Goal: Transaction & Acquisition: Book appointment/travel/reservation

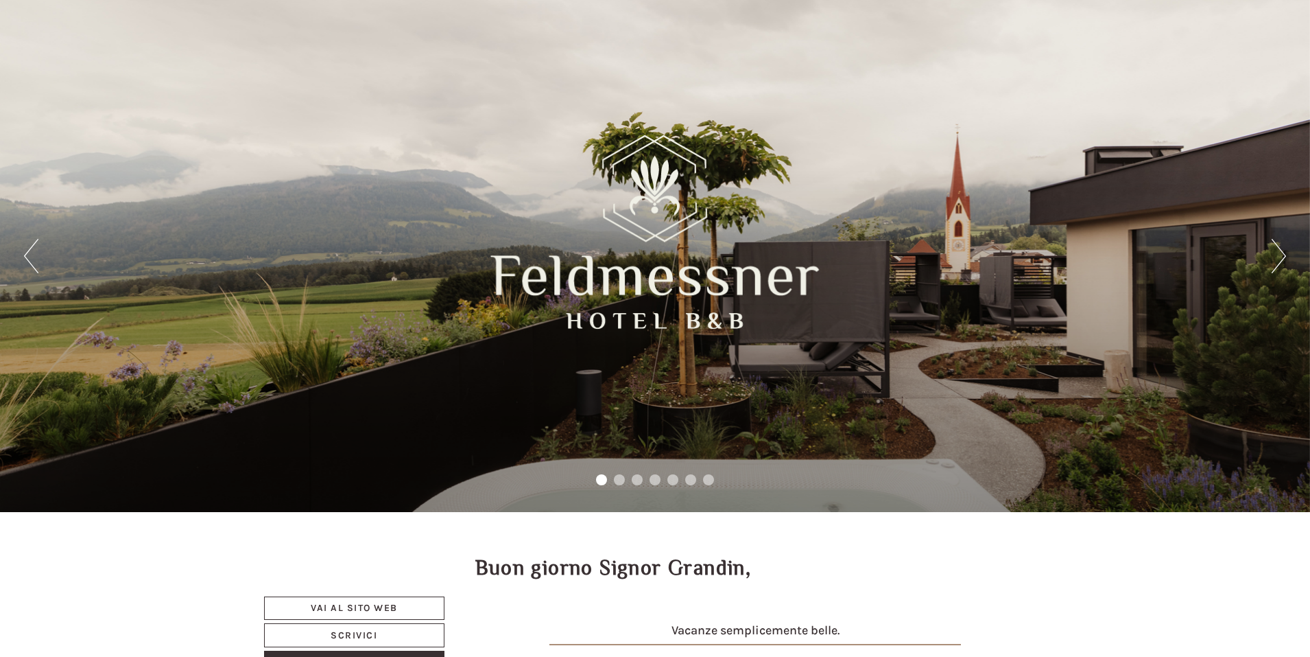
click at [1282, 263] on button "Next" at bounding box center [1279, 256] width 14 height 34
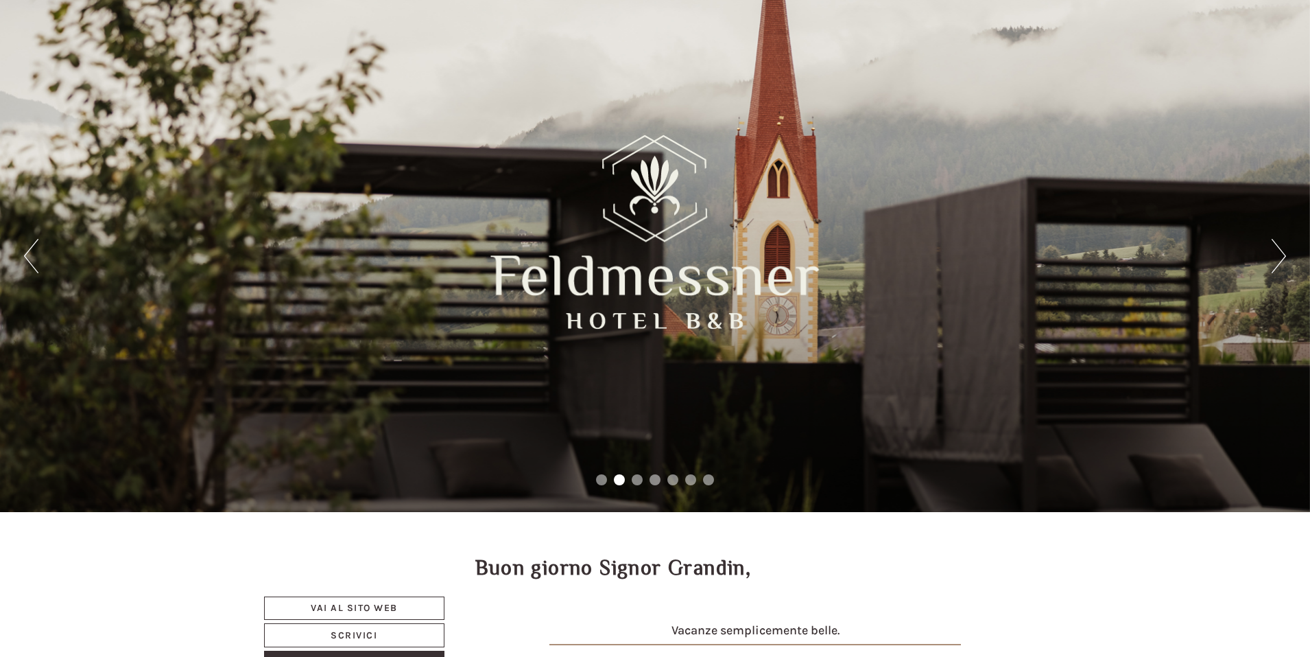
click at [1282, 263] on button "Next" at bounding box center [1279, 256] width 14 height 34
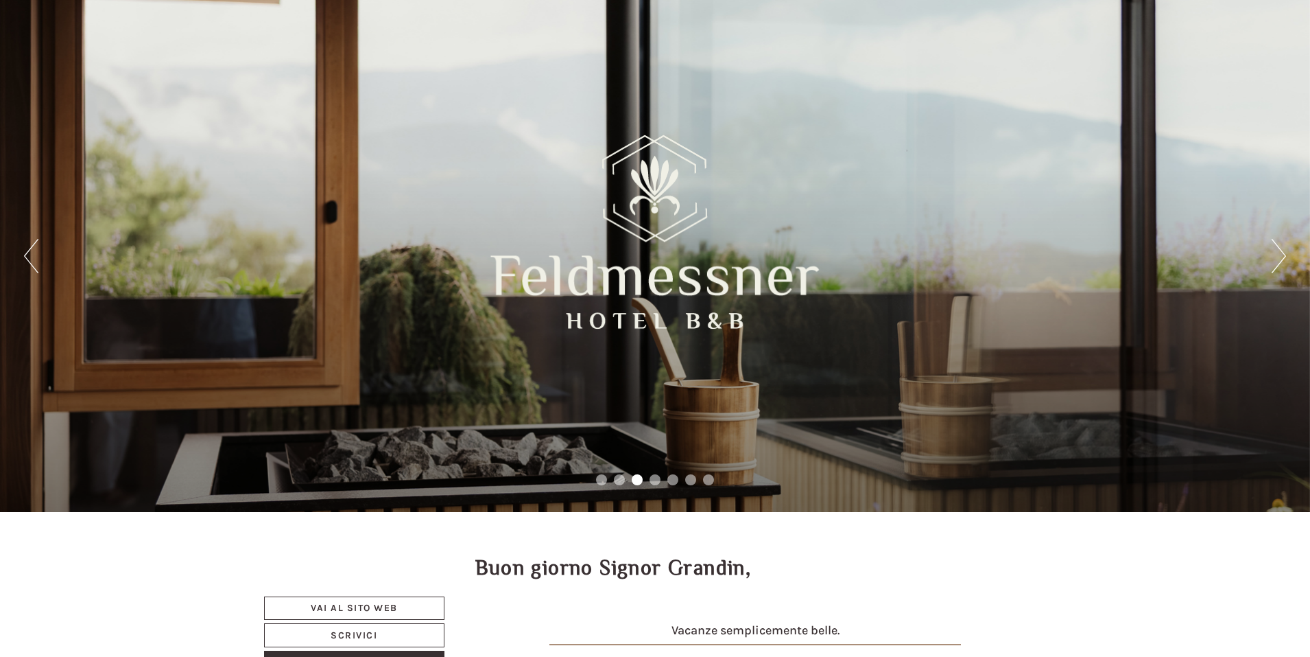
click at [1282, 263] on button "Next" at bounding box center [1279, 256] width 14 height 34
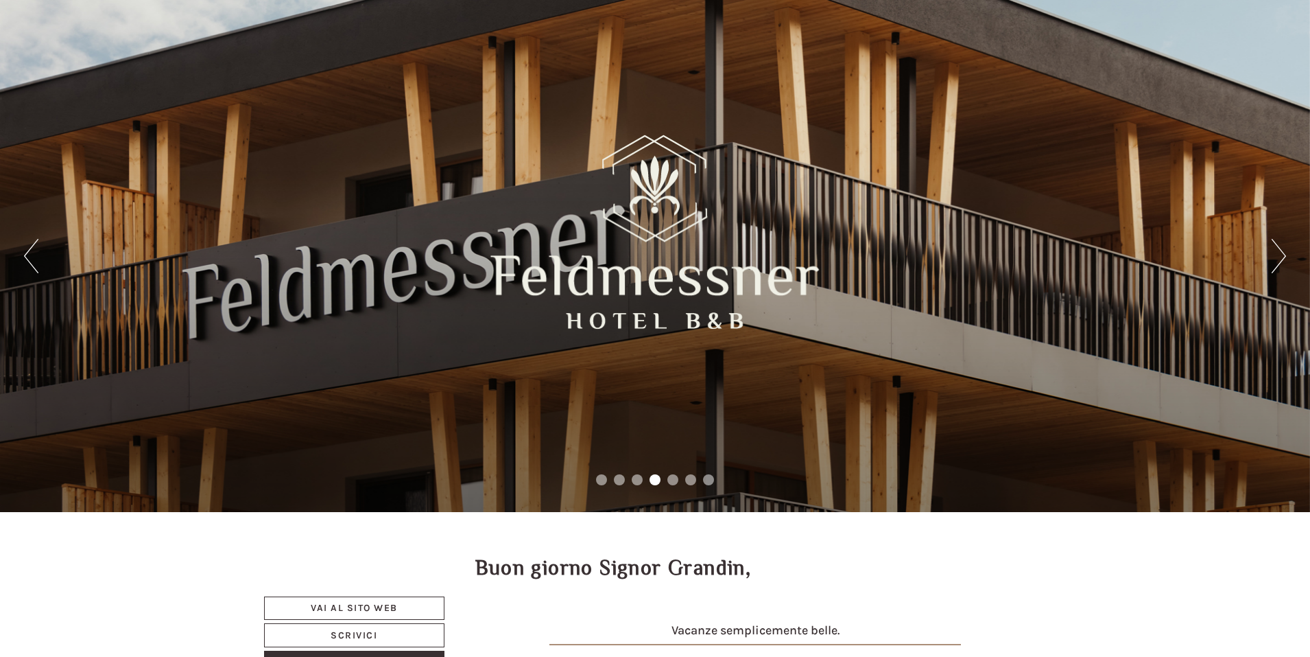
click at [1282, 263] on button "Next" at bounding box center [1279, 256] width 14 height 34
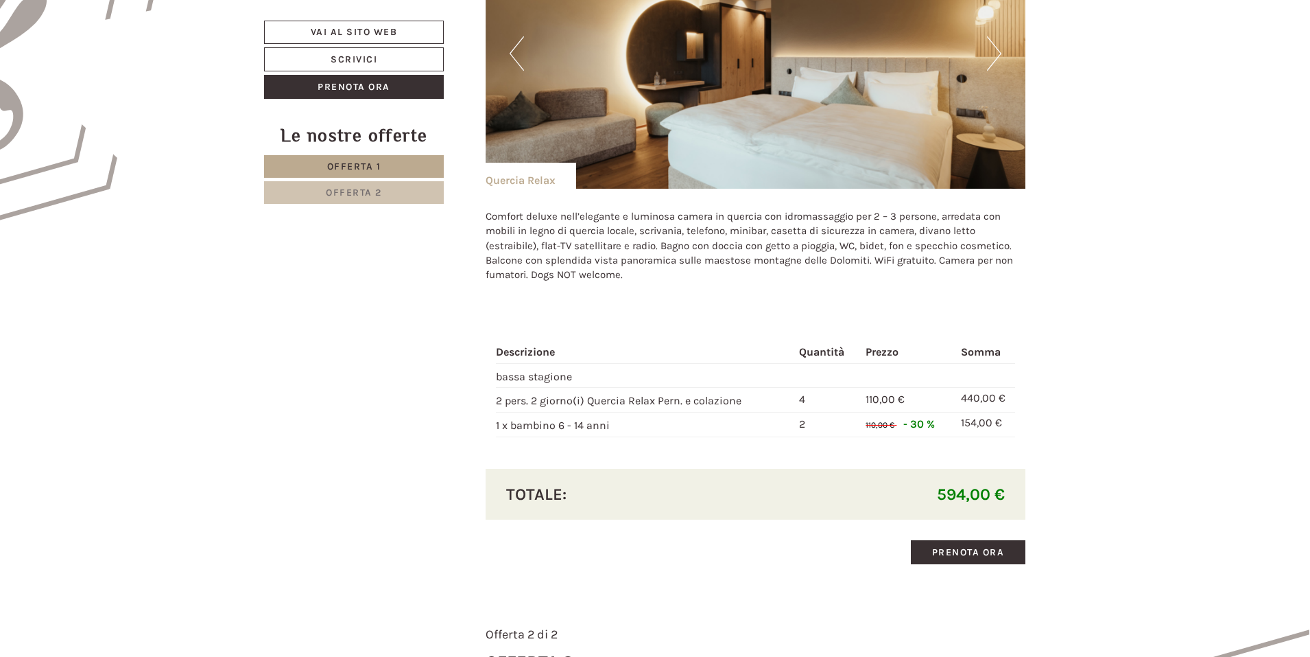
scroll to position [686, 0]
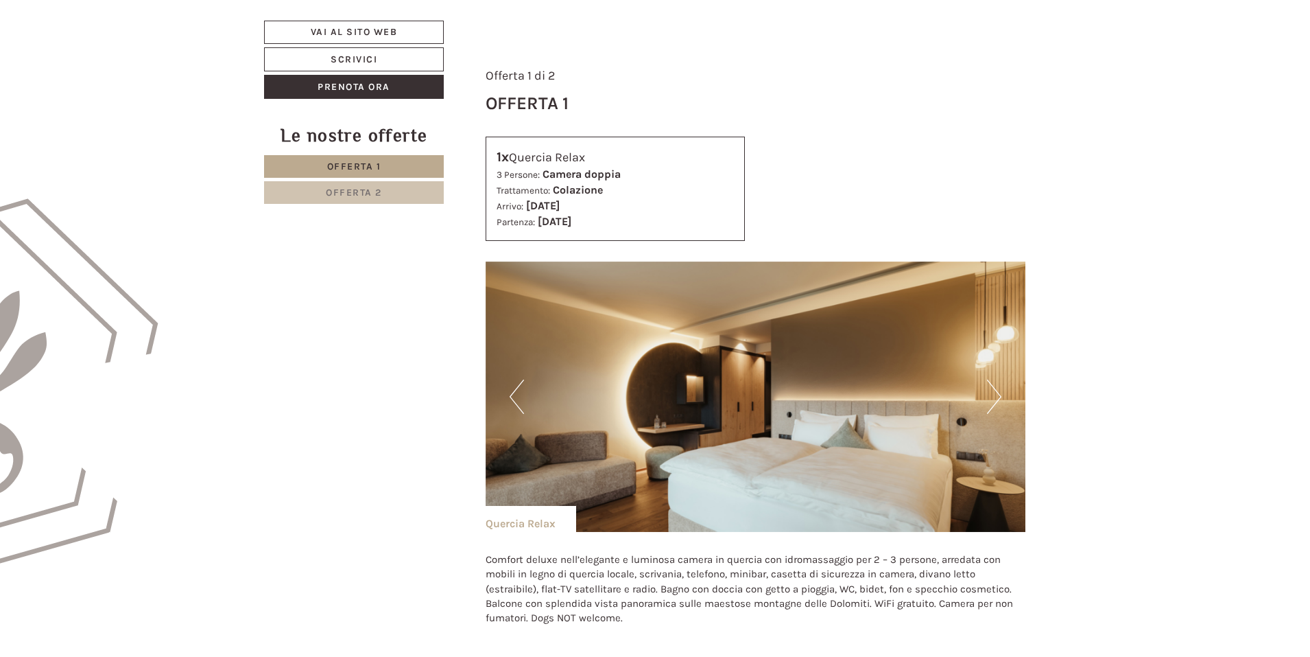
click at [370, 198] on span "Offerta 2" at bounding box center [354, 193] width 56 height 12
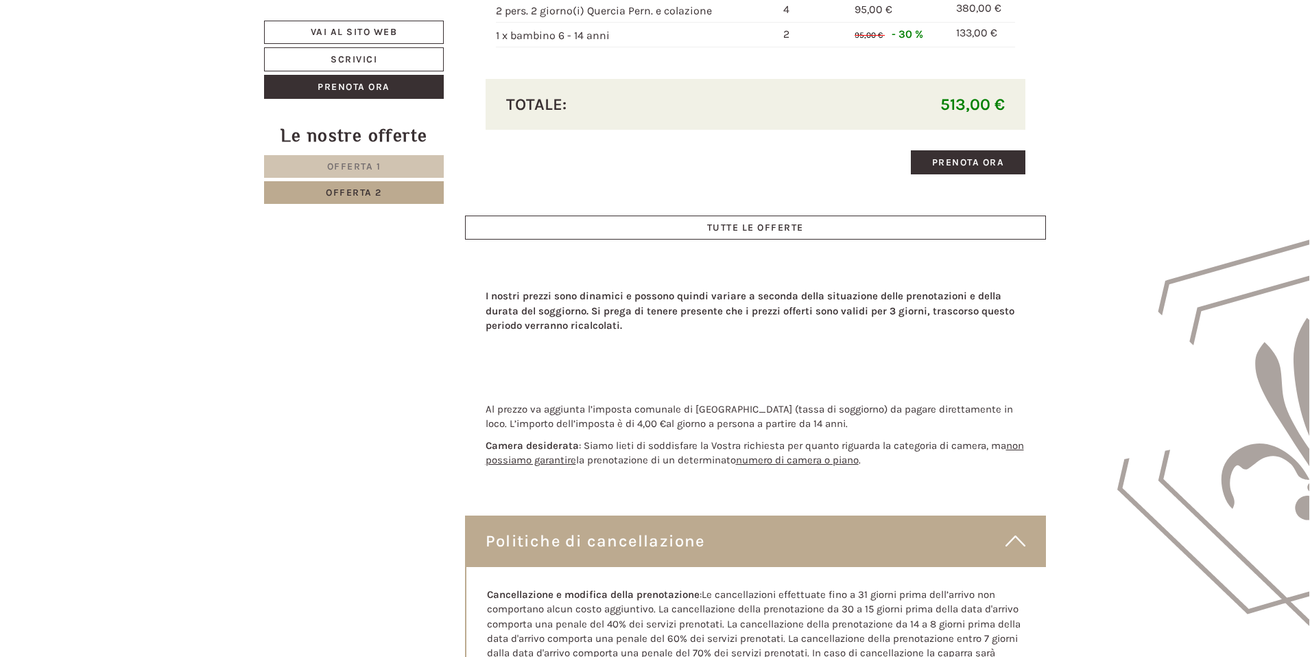
scroll to position [1487, 0]
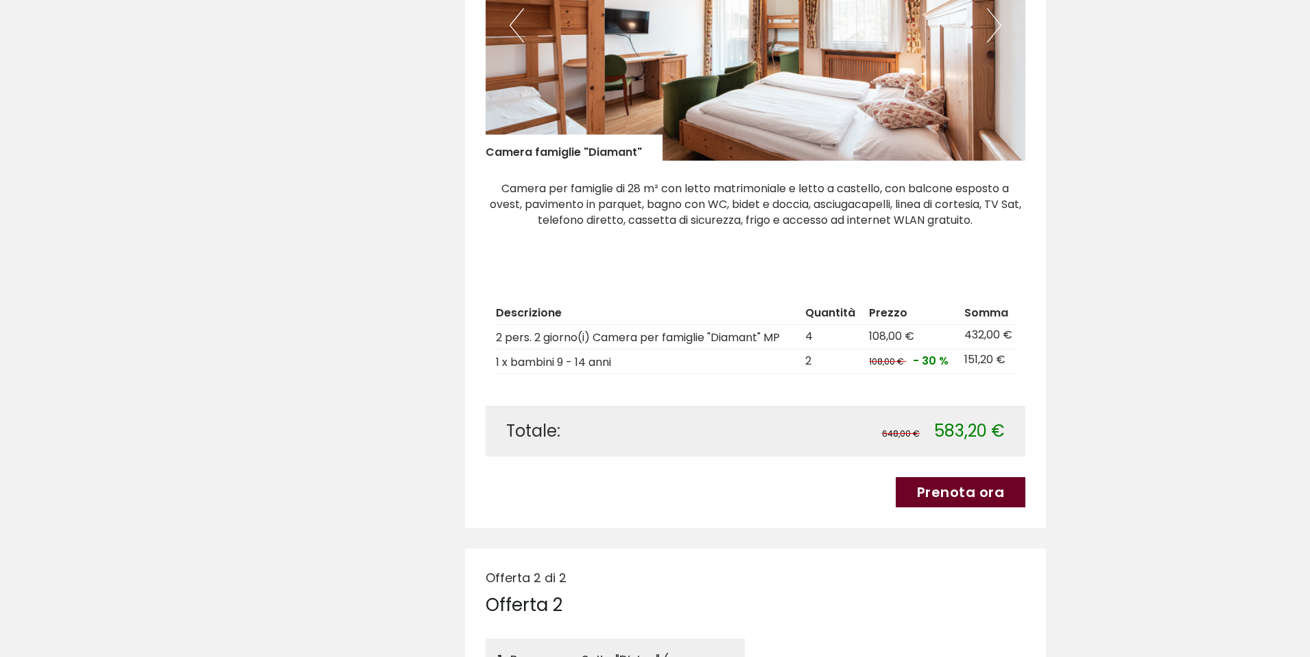
scroll to position [549, 0]
